Goal: Information Seeking & Learning: Compare options

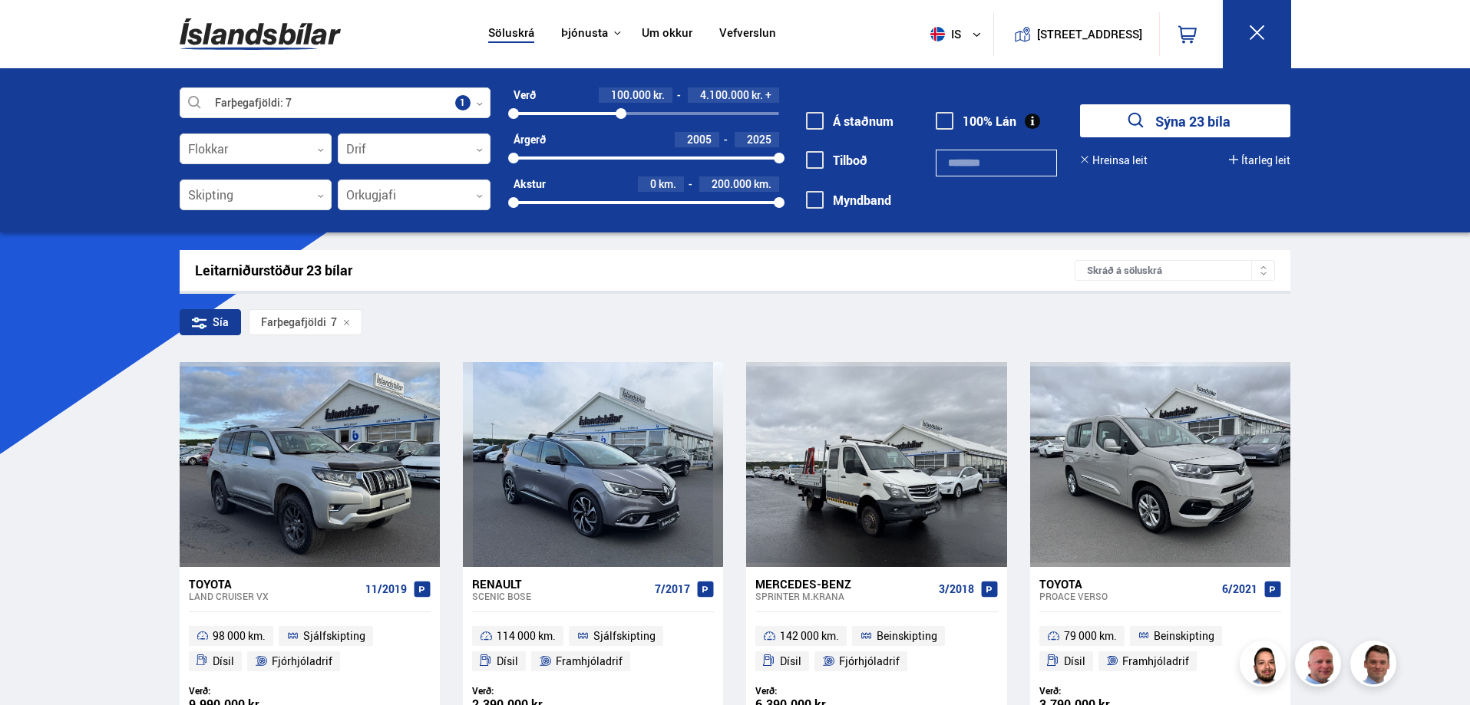
drag, startPoint x: 775, startPoint y: 112, endPoint x: 621, endPoint y: 116, distance: 154.3
click at [621, 116] on div at bounding box center [621, 113] width 11 height 11
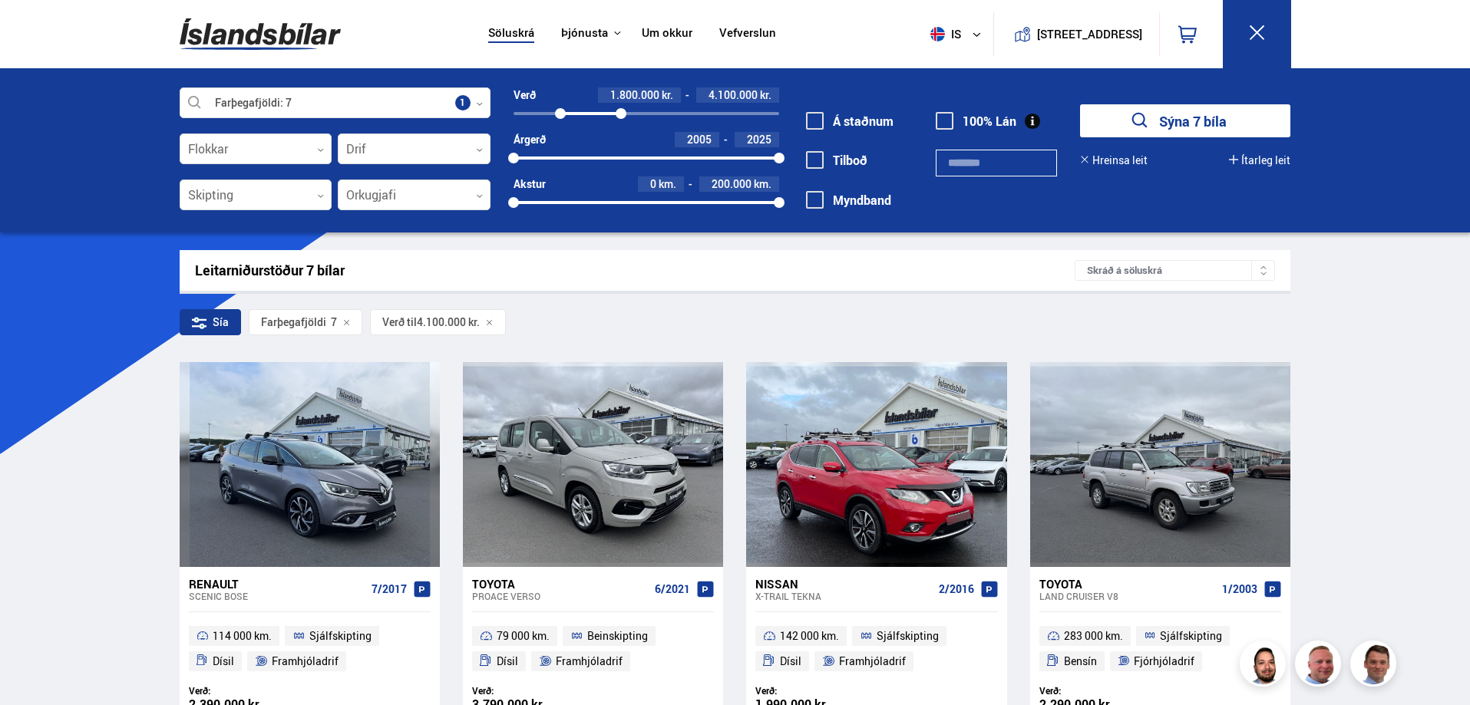
drag, startPoint x: 515, startPoint y: 114, endPoint x: 560, endPoint y: 109, distance: 45.5
click at [560, 109] on div at bounding box center [560, 113] width 11 height 11
click at [482, 147] on icon at bounding box center [479, 150] width 7 height 7
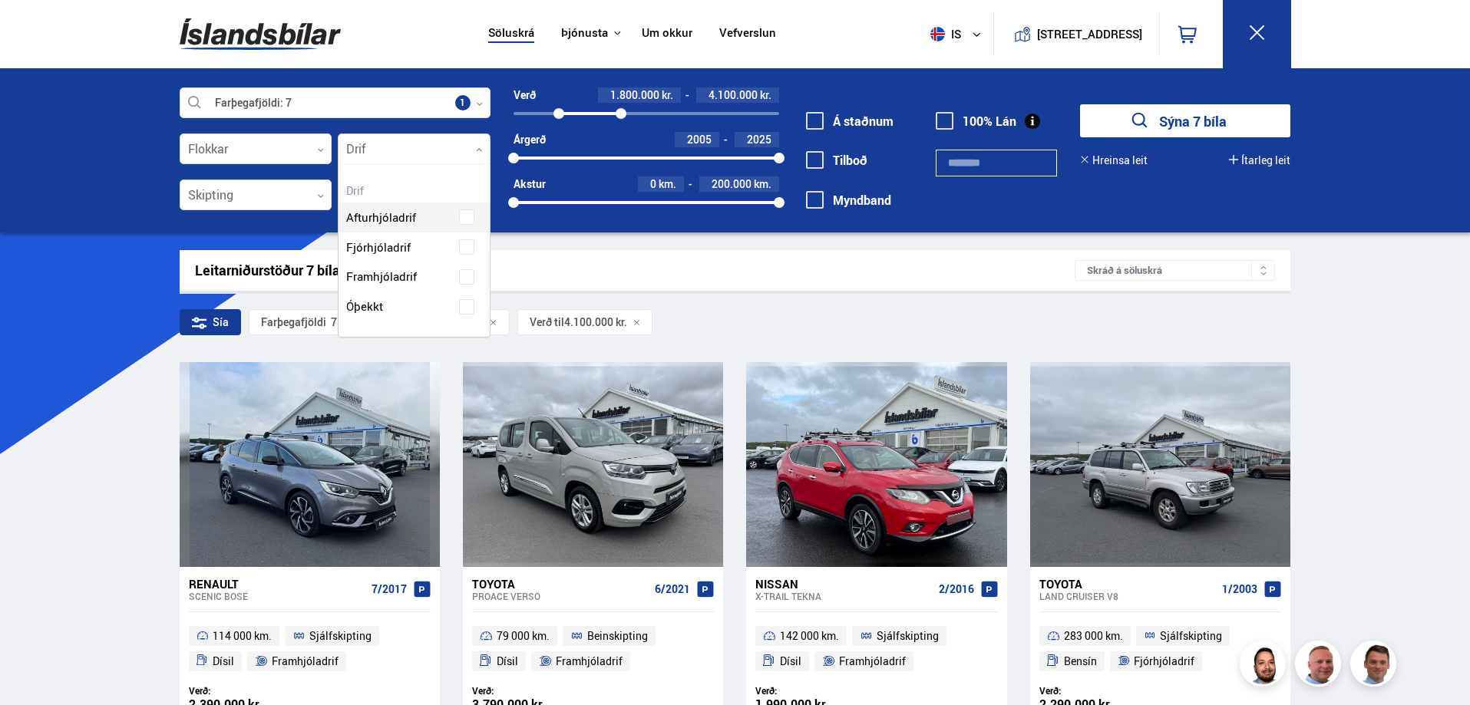
scroll to position [173, 150]
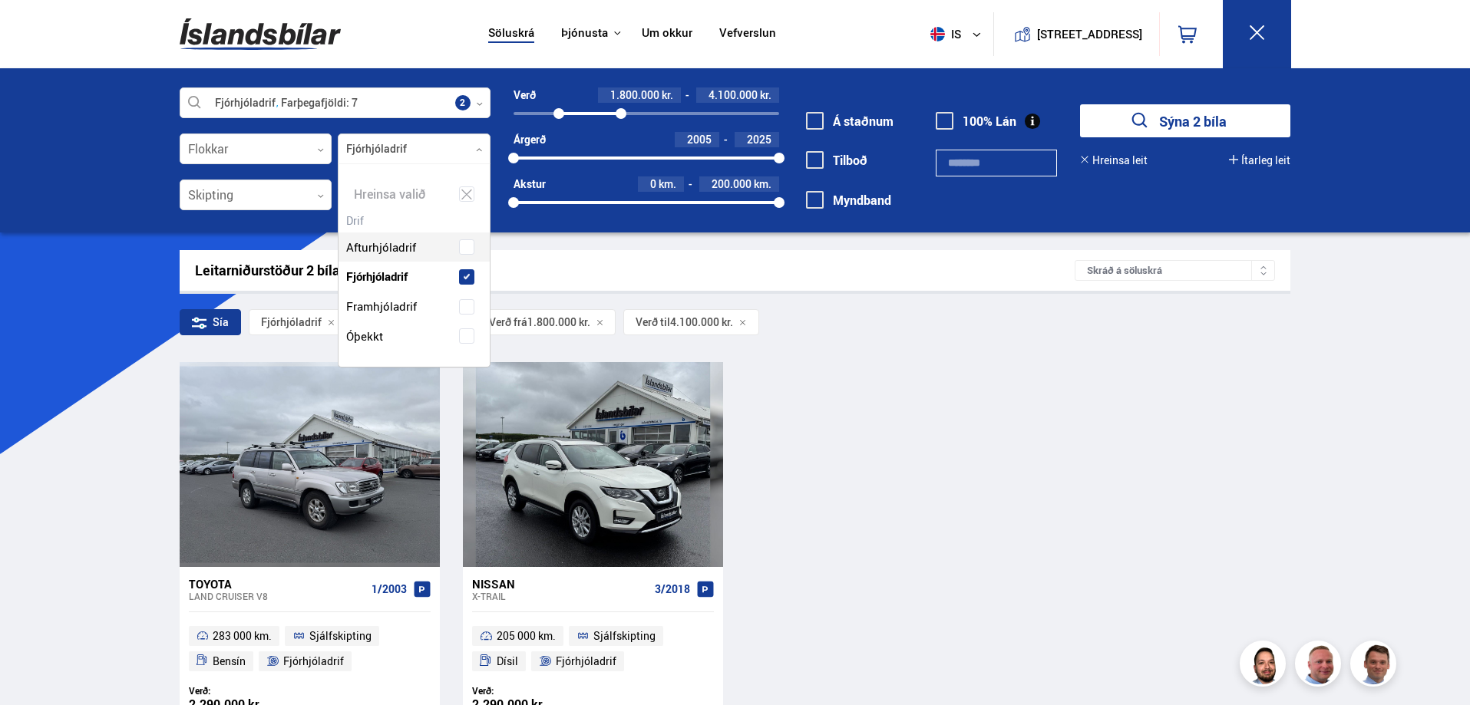
click at [484, 149] on div at bounding box center [414, 149] width 153 height 31
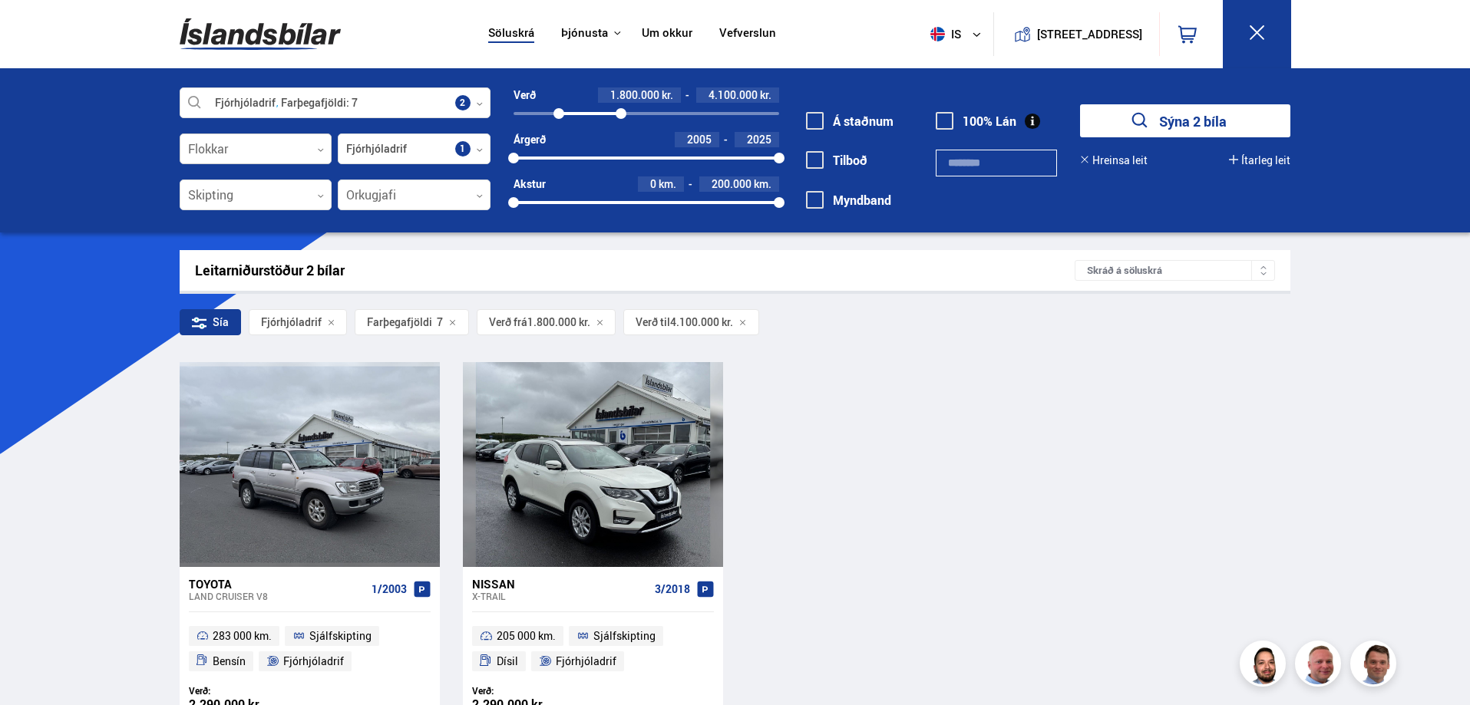
click at [317, 148] on icon at bounding box center [320, 150] width 7 height 7
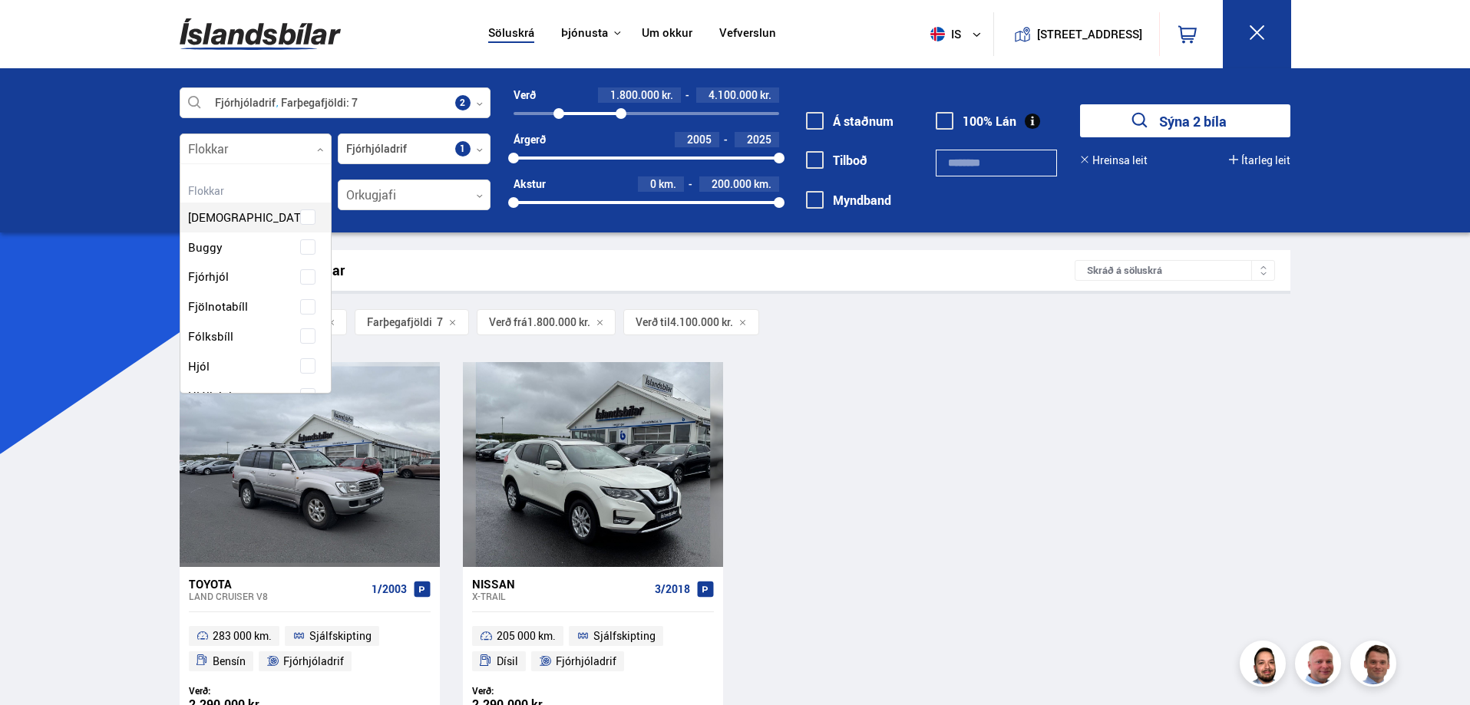
scroll to position [229, 147]
click at [317, 148] on icon at bounding box center [320, 150] width 7 height 7
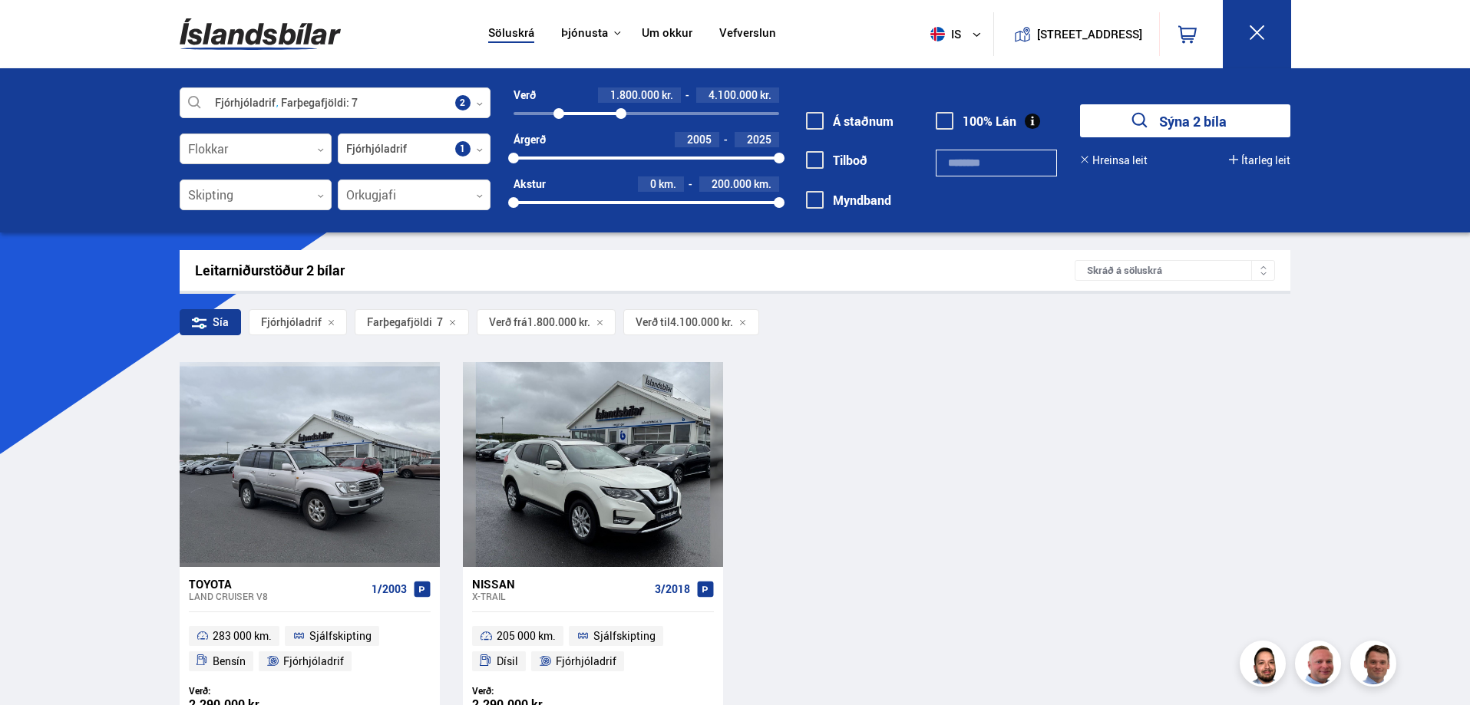
click at [317, 148] on icon at bounding box center [320, 150] width 7 height 7
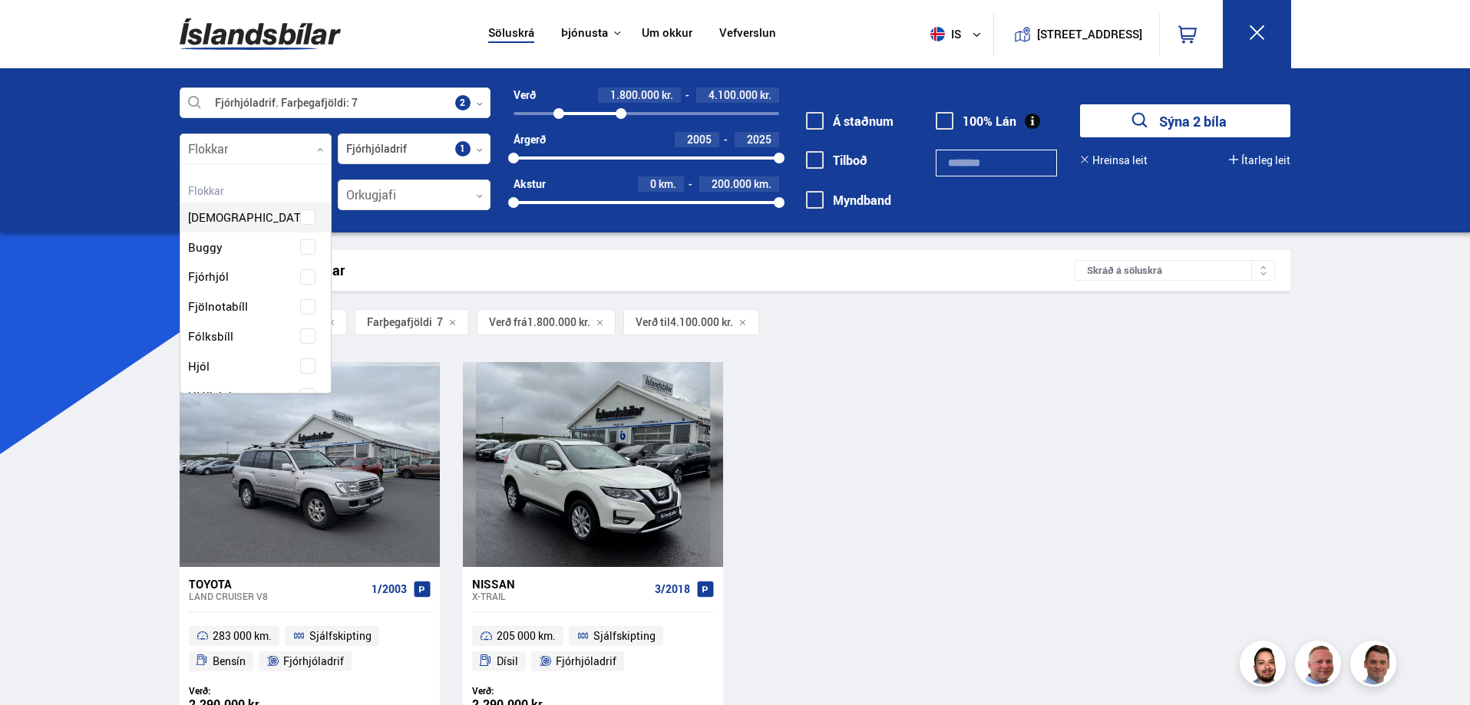
click at [317, 148] on icon at bounding box center [320, 150] width 7 height 7
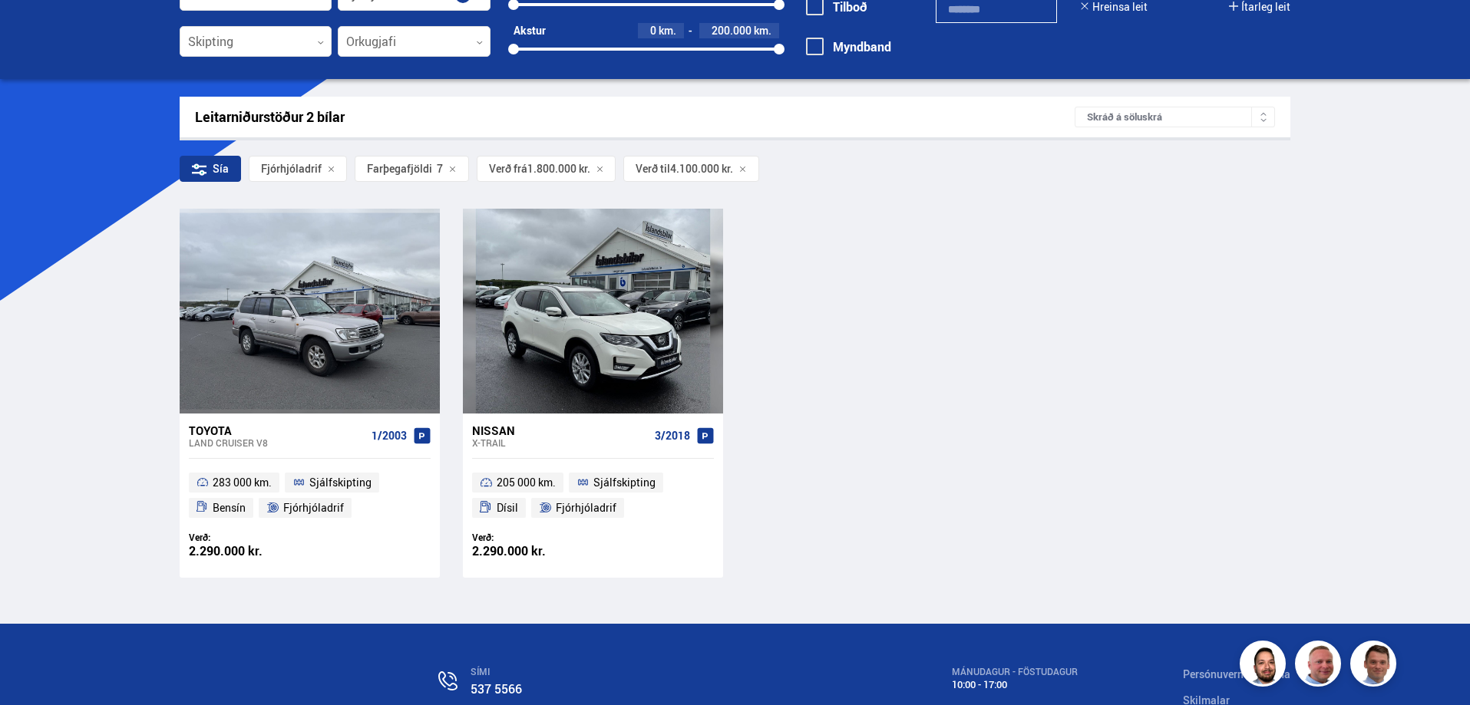
scroll to position [0, 0]
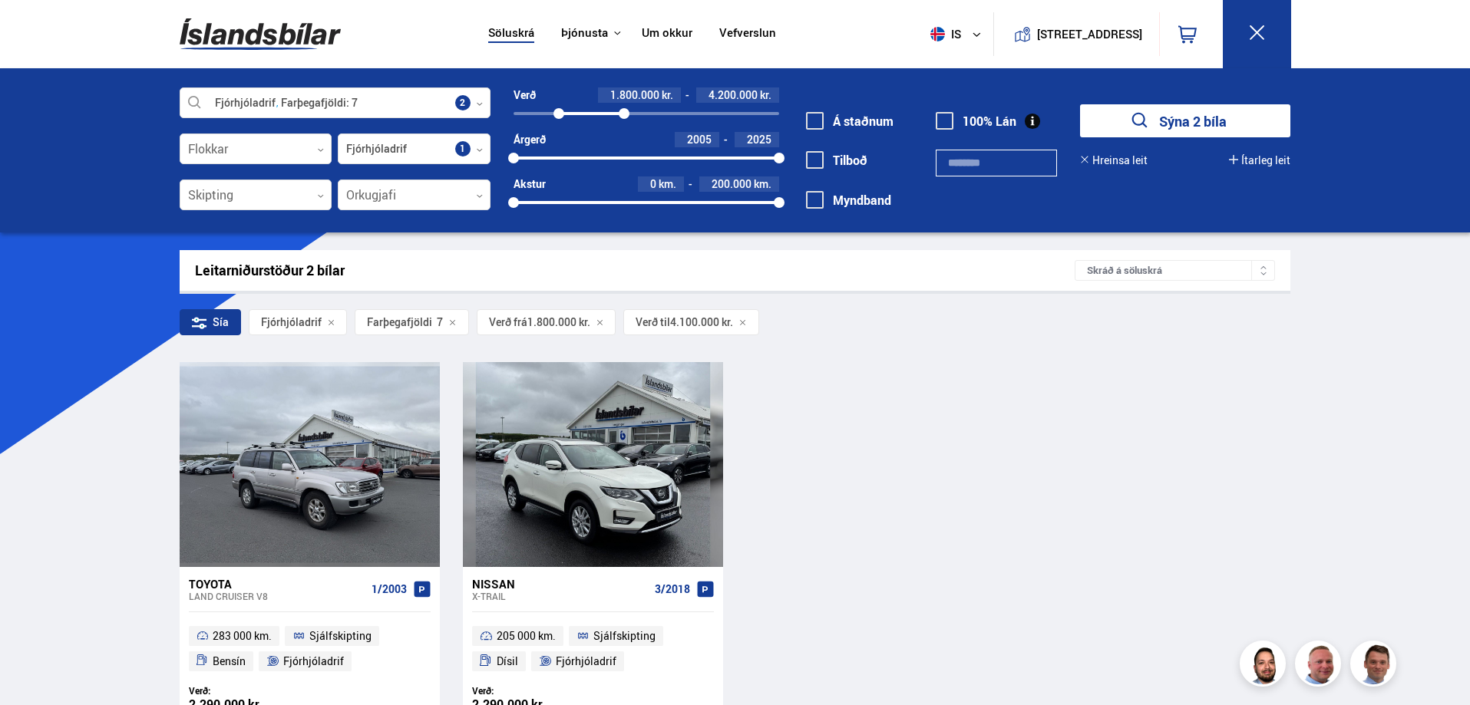
click at [625, 114] on div at bounding box center [624, 113] width 11 height 11
click at [631, 113] on div at bounding box center [631, 113] width 11 height 11
